Goal: Navigation & Orientation: Find specific page/section

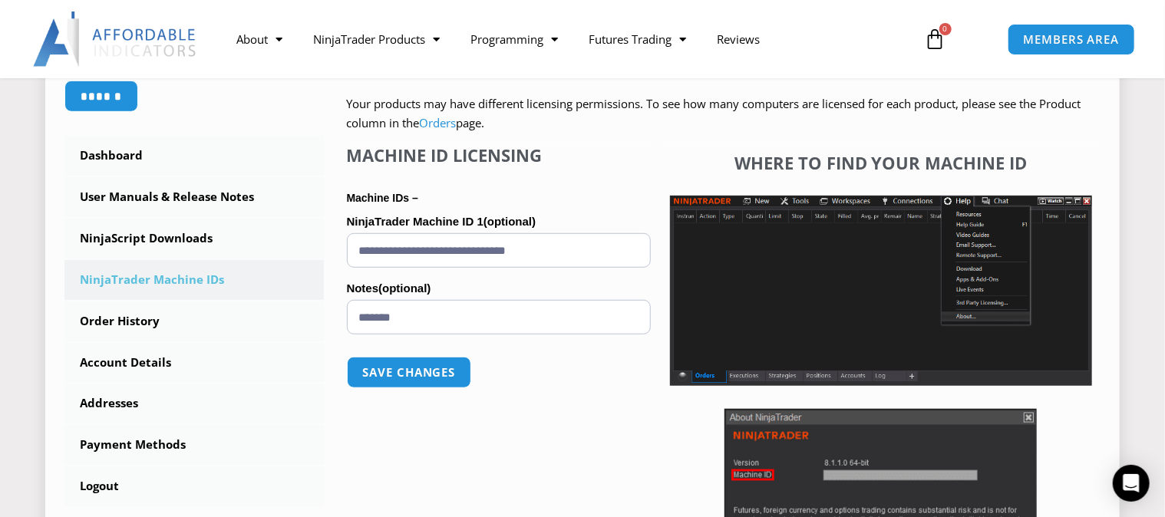
scroll to position [384, 0]
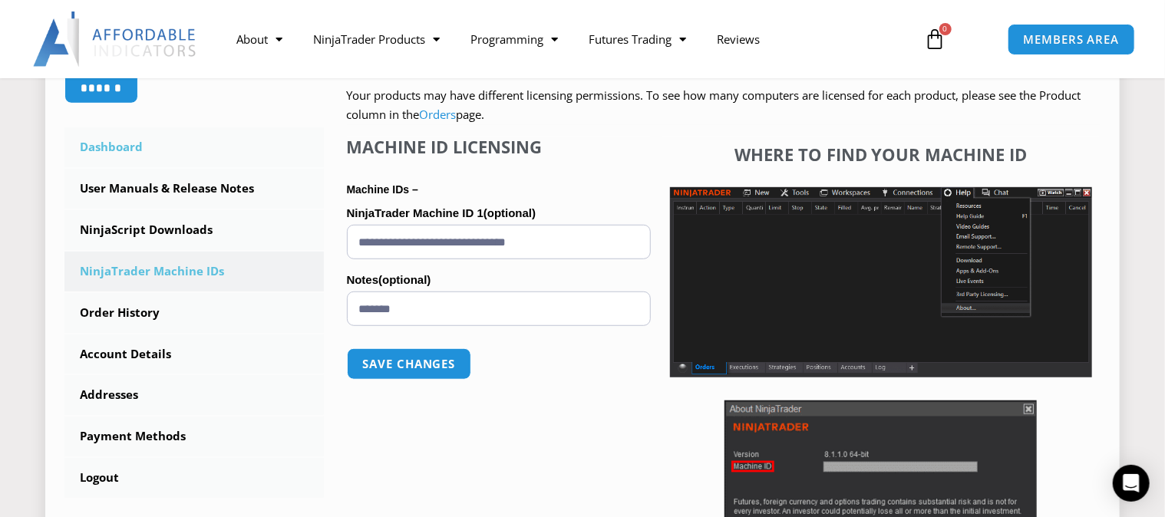
click at [114, 146] on link "Dashboard" at bounding box center [193, 147] width 259 height 40
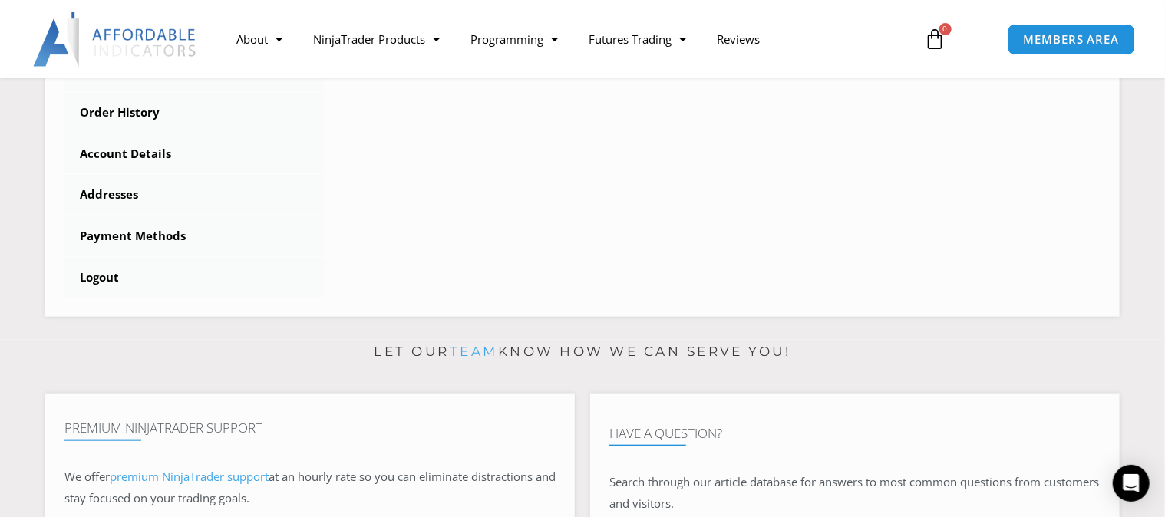
scroll to position [479, 0]
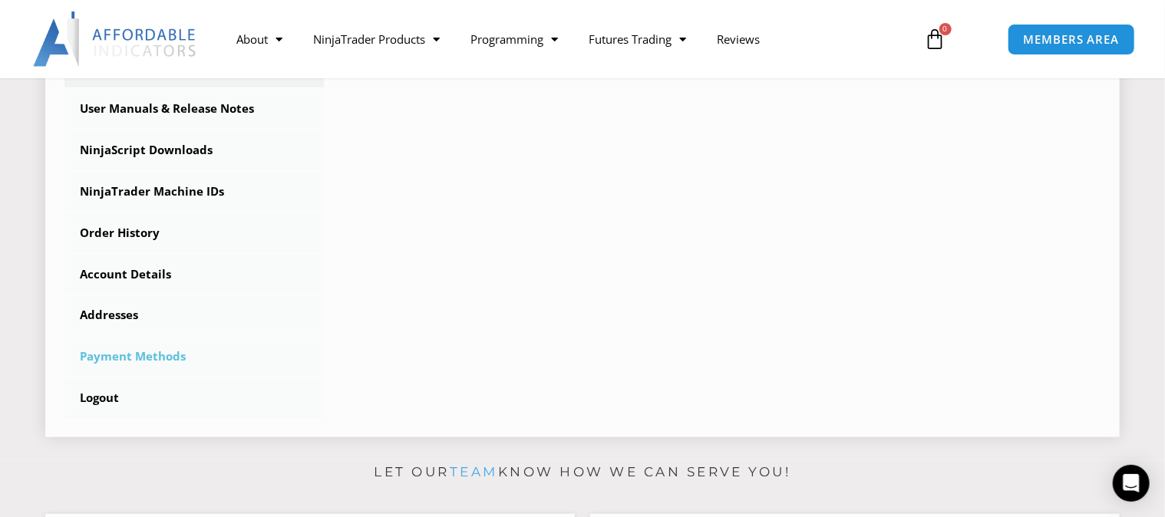
click at [150, 358] on link "Payment Methods" at bounding box center [193, 357] width 259 height 40
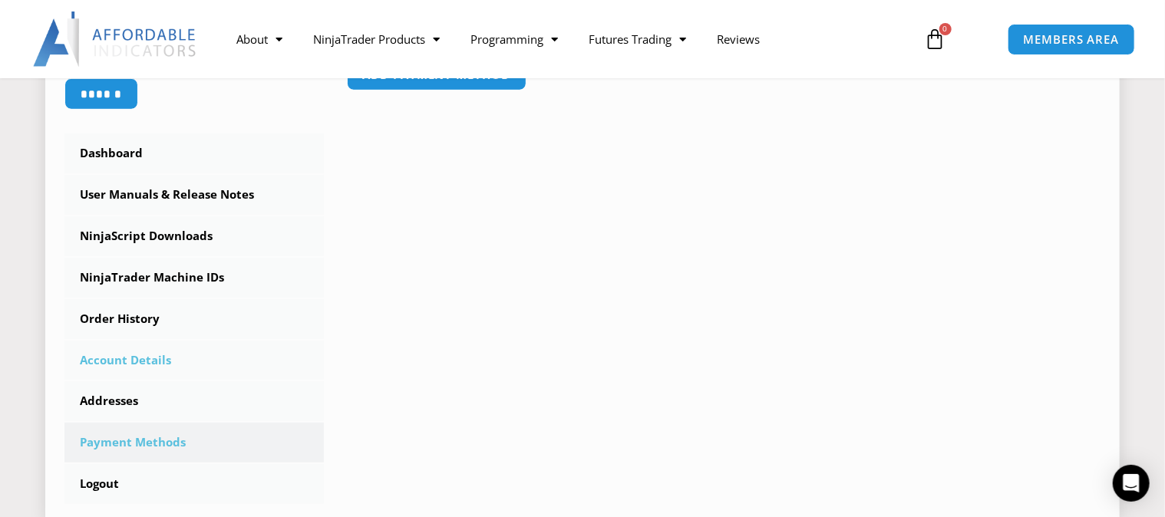
scroll to position [384, 0]
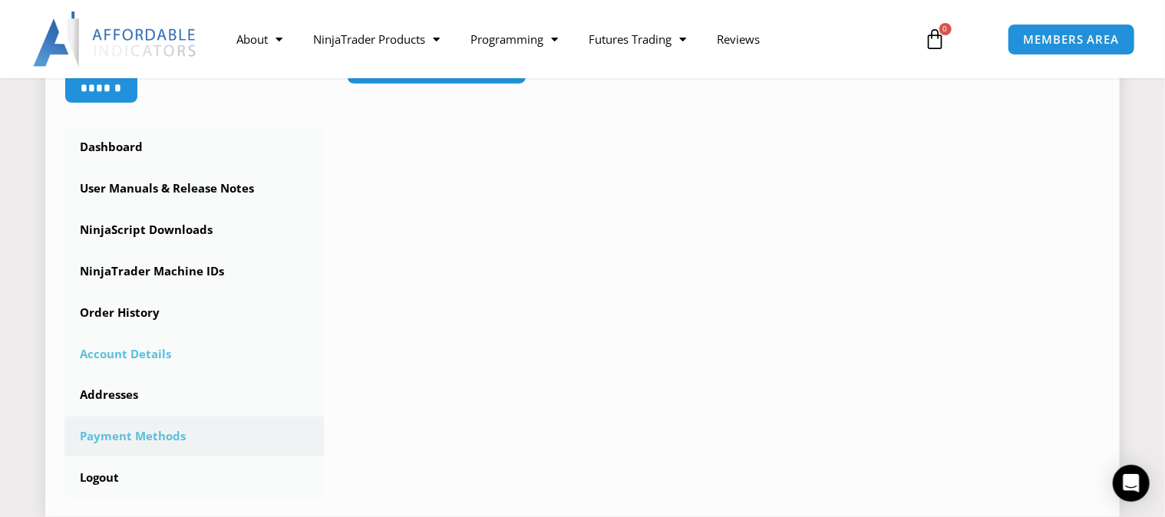
click at [122, 355] on link "Account Details" at bounding box center [193, 355] width 259 height 40
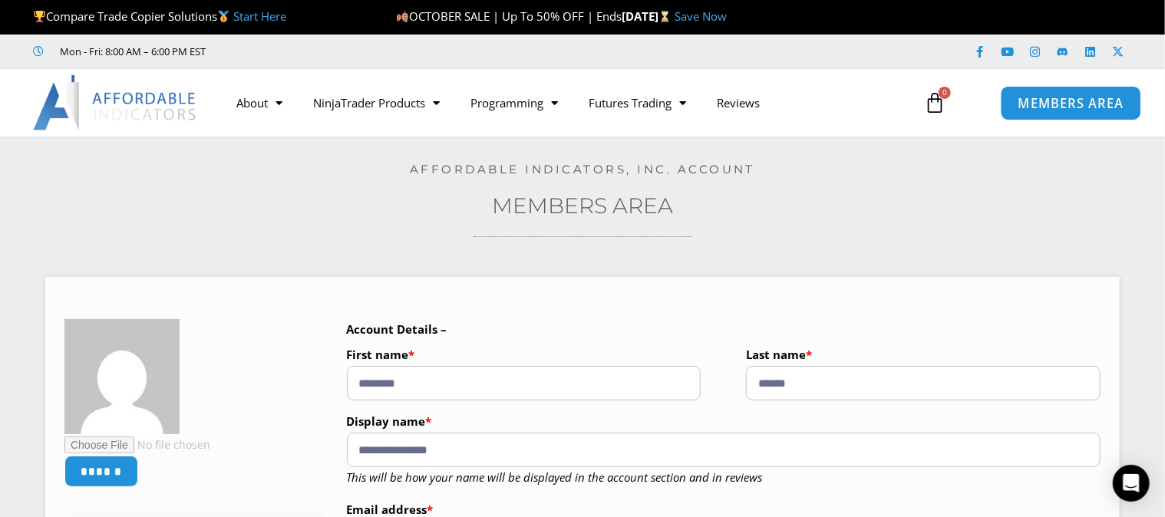
click at [1059, 101] on span "MEMBERS AREA" at bounding box center [1070, 103] width 105 height 13
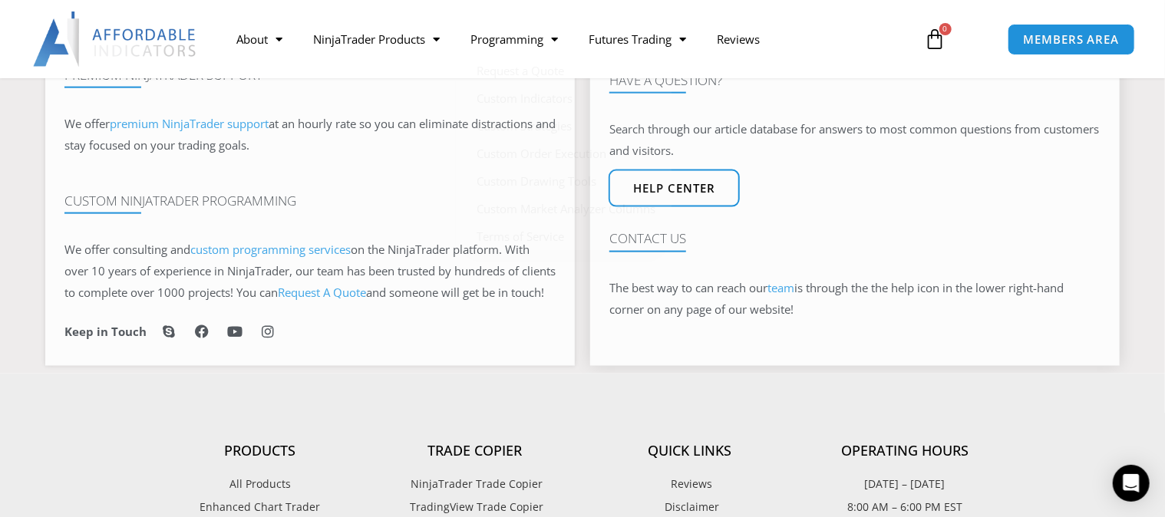
scroll to position [959, 0]
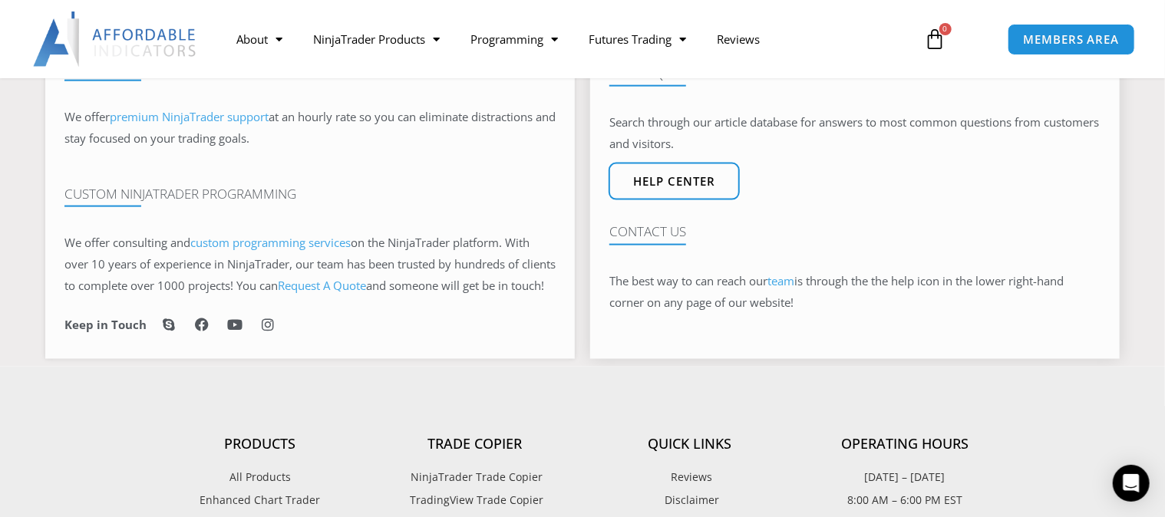
click at [783, 289] on link "team" at bounding box center [780, 280] width 27 height 15
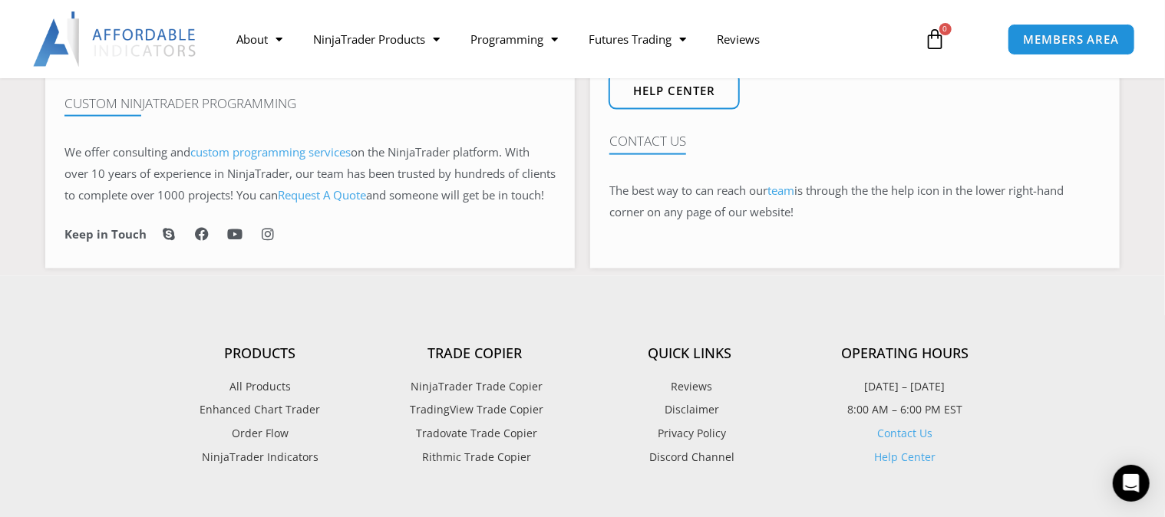
scroll to position [1151, 0]
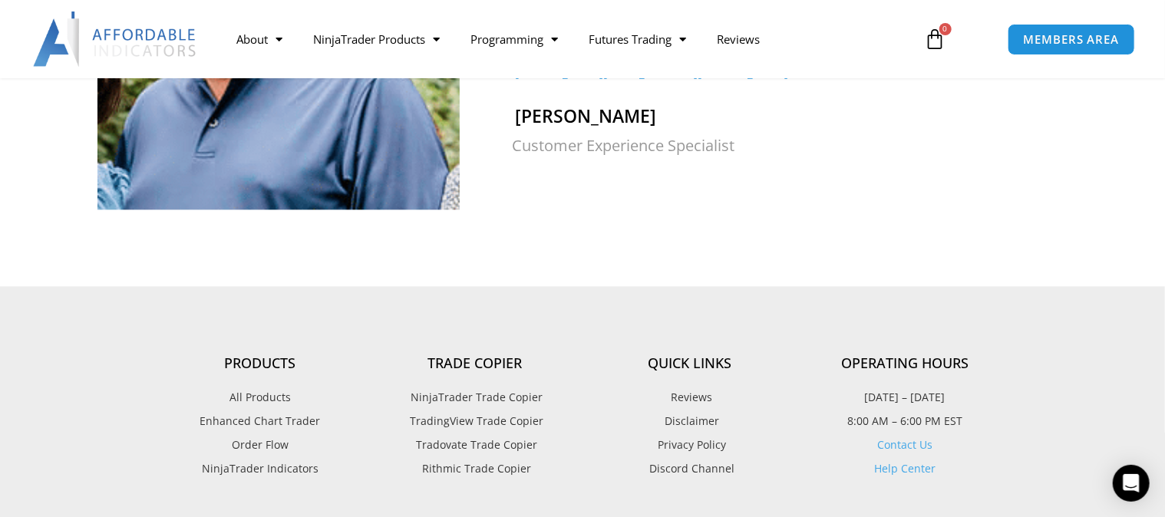
scroll to position [1535, 0]
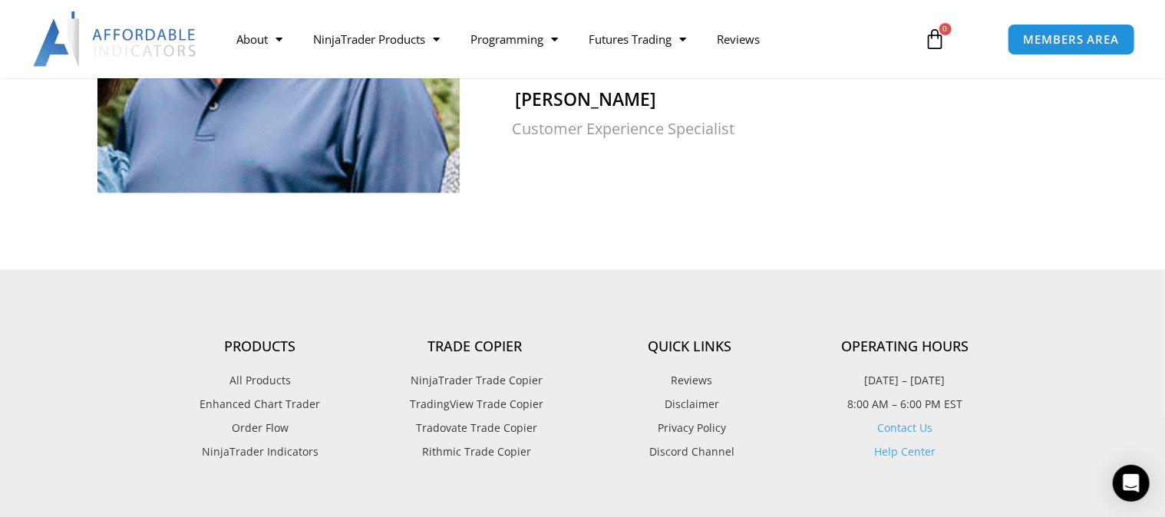
click at [894, 421] on link "Contact Us" at bounding box center [904, 428] width 55 height 15
click at [893, 421] on link "Contact Us" at bounding box center [904, 428] width 55 height 15
click at [890, 421] on link "Contact Us" at bounding box center [904, 428] width 55 height 15
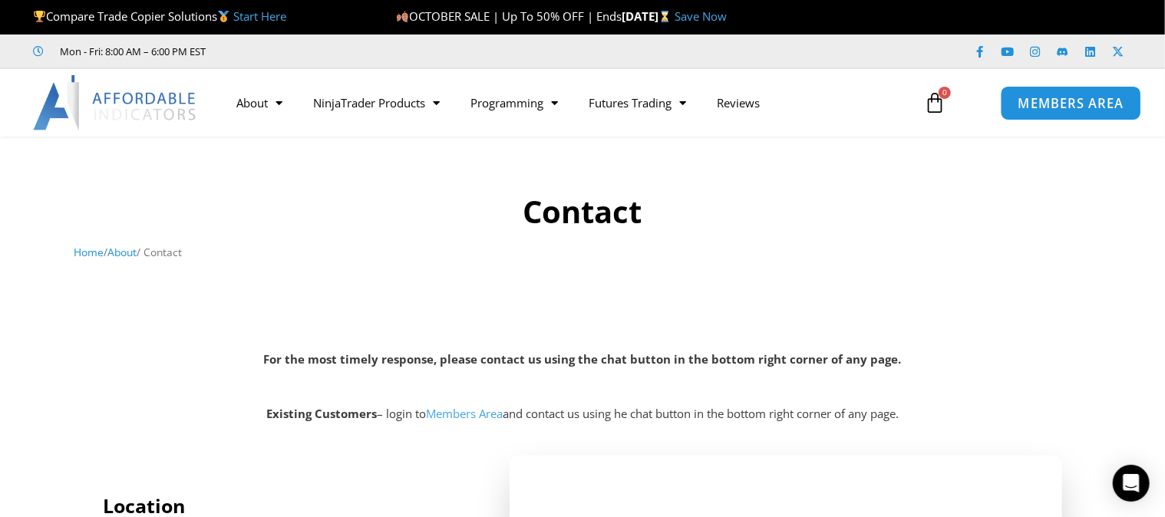
click at [1067, 100] on span "MEMBERS AREA" at bounding box center [1070, 103] width 105 height 13
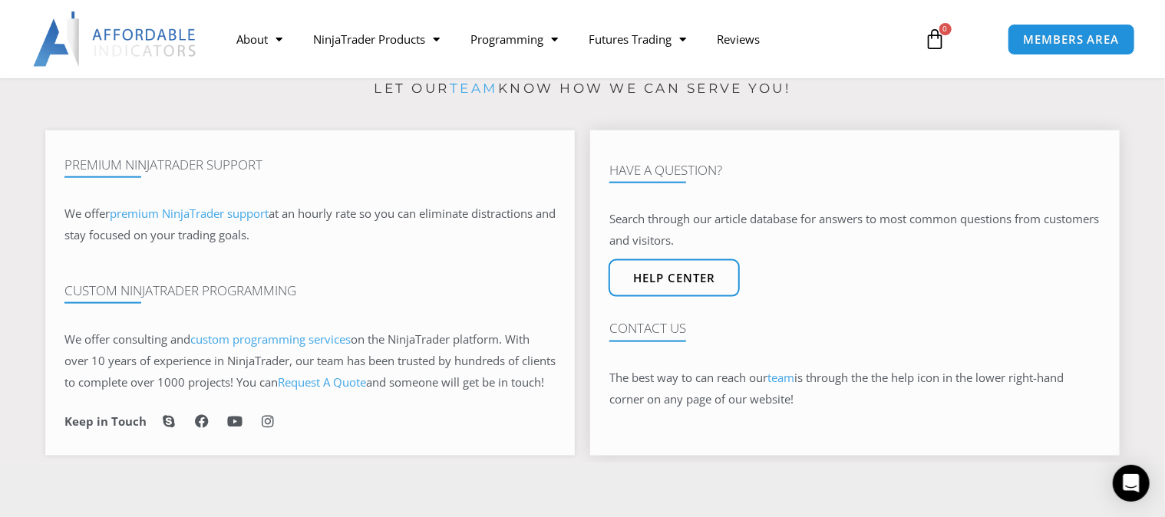
scroll to position [767, 0]
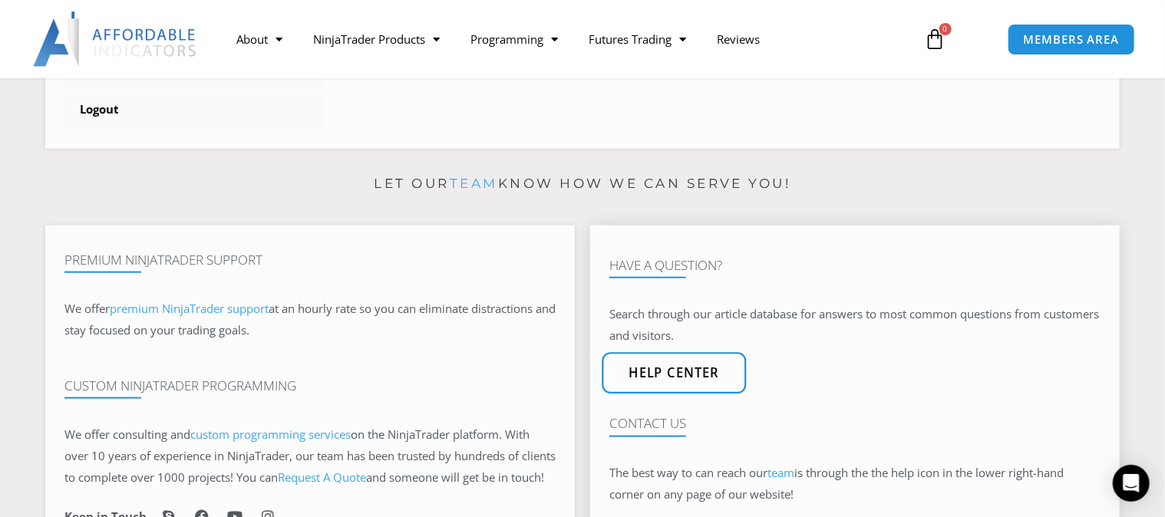
click at [717, 393] on link "Help center" at bounding box center [674, 373] width 144 height 41
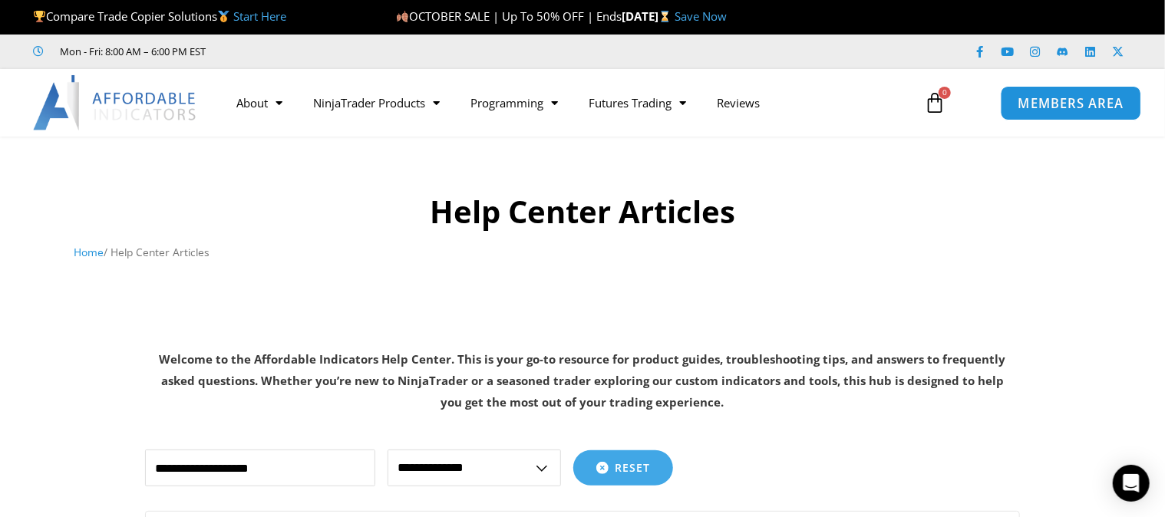
click at [1080, 107] on span "MEMBERS AREA" at bounding box center [1070, 103] width 105 height 13
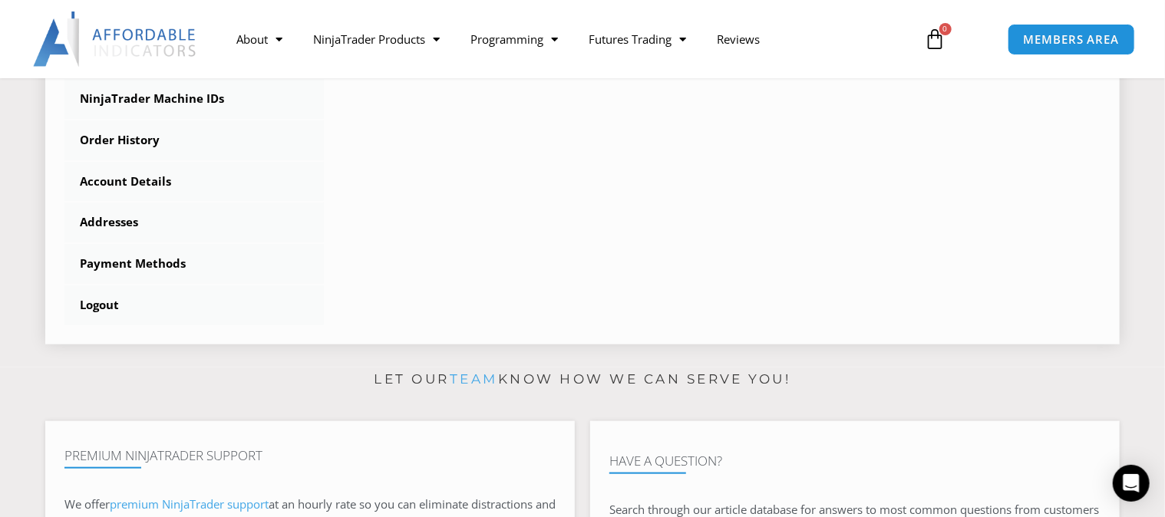
scroll to position [576, 0]
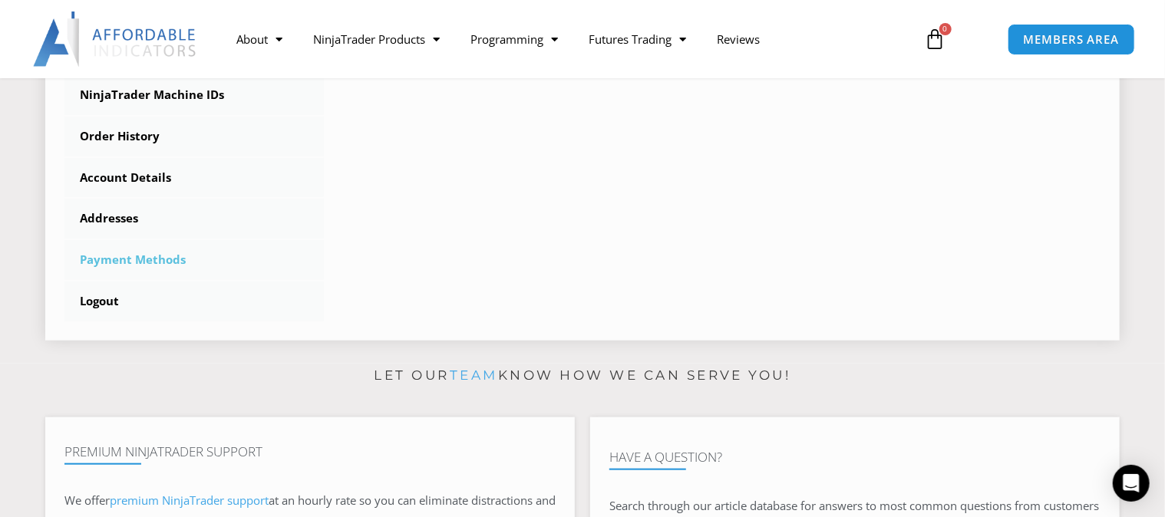
click at [143, 251] on link "Payment Methods" at bounding box center [193, 260] width 259 height 40
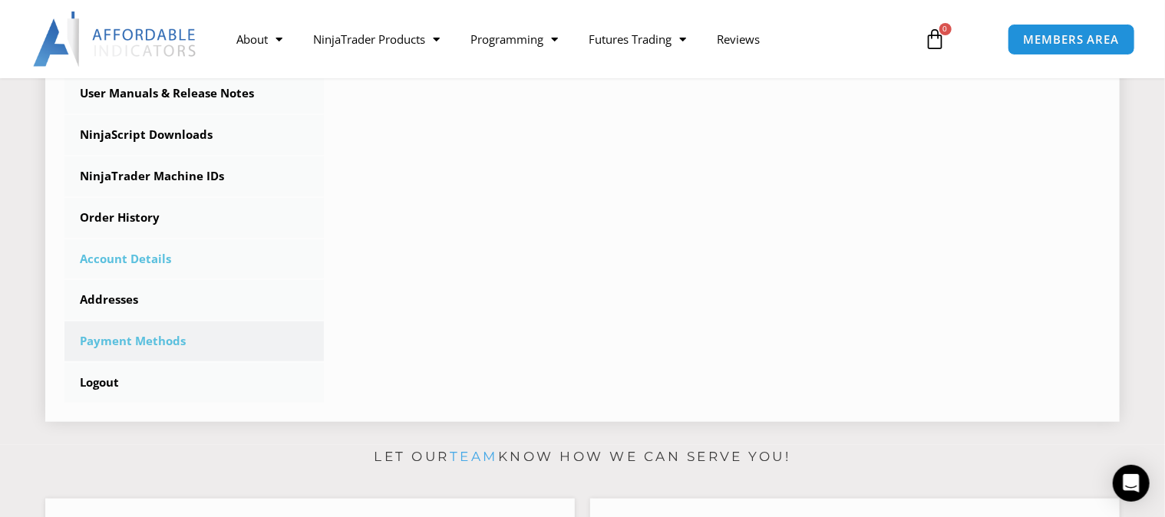
click at [138, 257] on link "Account Details" at bounding box center [193, 259] width 259 height 40
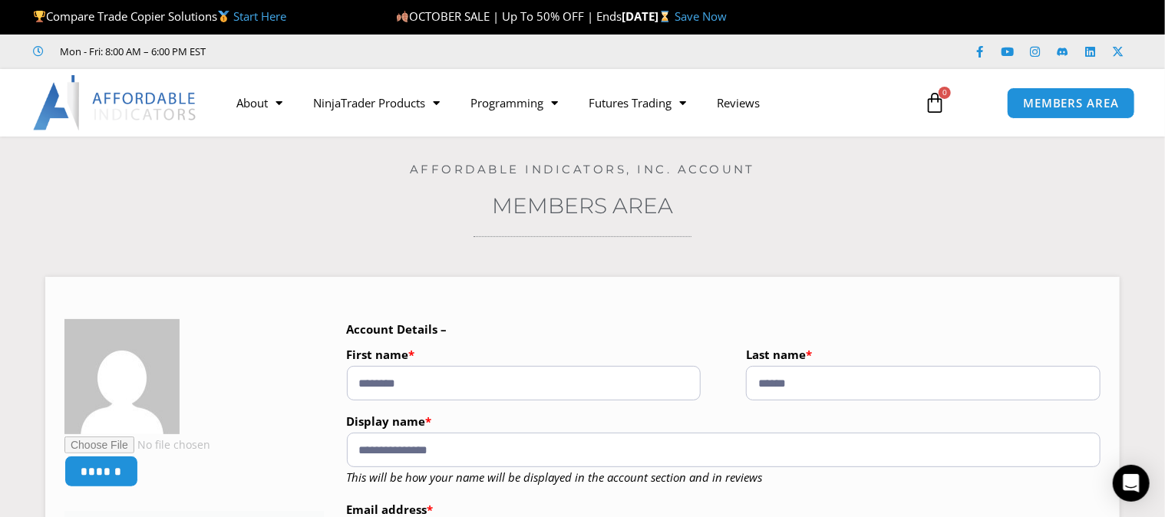
drag, startPoint x: 1127, startPoint y: 2, endPoint x: 1151, endPoint y: 77, distance: 78.9
click at [1151, 78] on div "About Contact Us Premium Support Team Partners NinjaTrader NinjaTrader FAQ Ninj…" at bounding box center [582, 103] width 1165 height 68
